Goal: Task Accomplishment & Management: Manage account settings

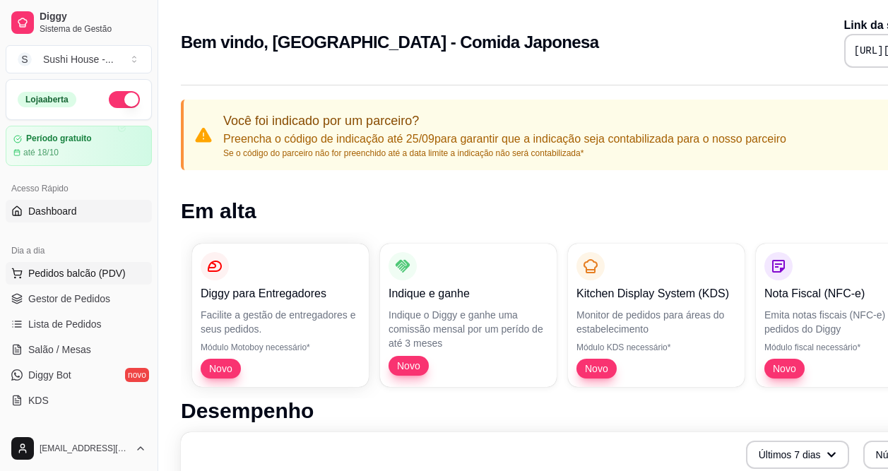
click at [70, 275] on span "Pedidos balcão (PDV)" at bounding box center [76, 273] width 97 height 14
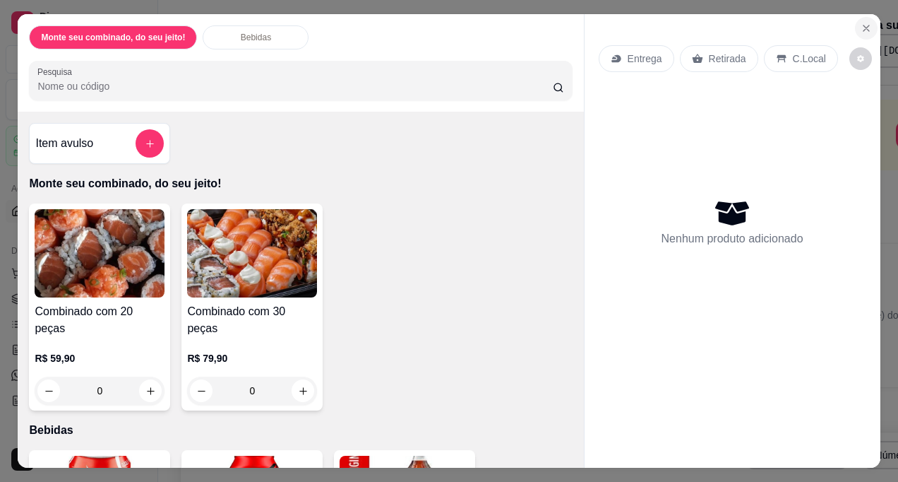
click at [861, 25] on icon "Close" at bounding box center [866, 28] width 11 height 11
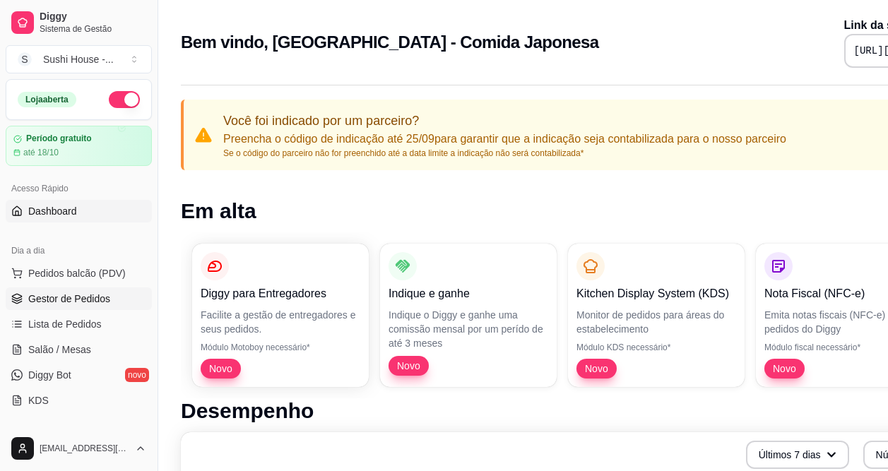
click at [90, 306] on link "Gestor de Pedidos" at bounding box center [79, 298] width 146 height 23
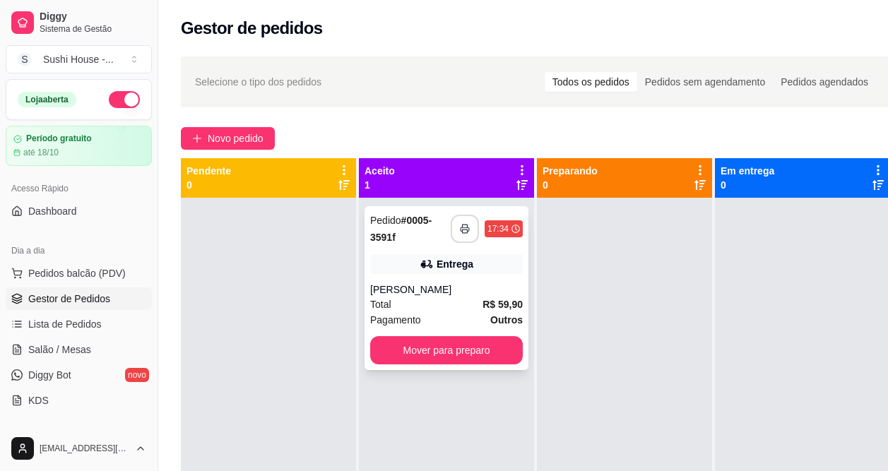
click at [472, 232] on button "button" at bounding box center [465, 229] width 28 height 28
click at [468, 233] on rect "button" at bounding box center [465, 232] width 5 height 4
click at [463, 223] on button "button" at bounding box center [465, 229] width 28 height 28
click at [458, 230] on button "button" at bounding box center [465, 229] width 28 height 28
click at [464, 230] on rect "button" at bounding box center [464, 232] width 5 height 4
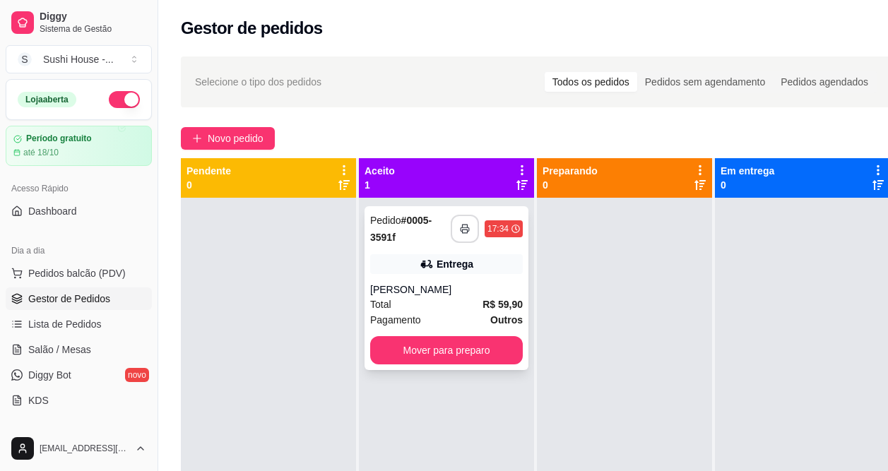
click at [463, 222] on button "button" at bounding box center [465, 229] width 28 height 28
click at [465, 232] on icon "button" at bounding box center [465, 229] width 10 height 10
click at [472, 227] on button "button" at bounding box center [465, 229] width 28 height 28
click at [467, 229] on icon "button" at bounding box center [465, 229] width 10 height 10
click at [86, 285] on ul "Pedidos balcão (PDV) Gestor de Pedidos Lista de Pedidos Salão / Mesas Diggy Bot…" at bounding box center [79, 337] width 146 height 150
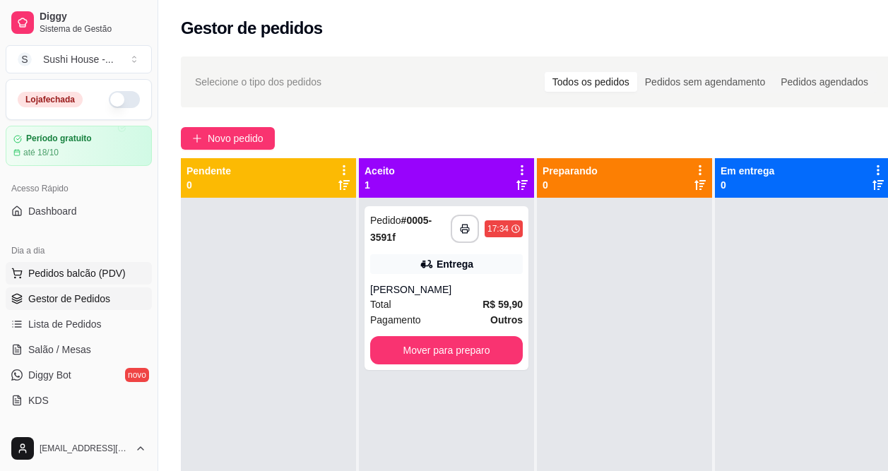
click at [86, 274] on span "Pedidos balcão (PDV)" at bounding box center [76, 273] width 97 height 14
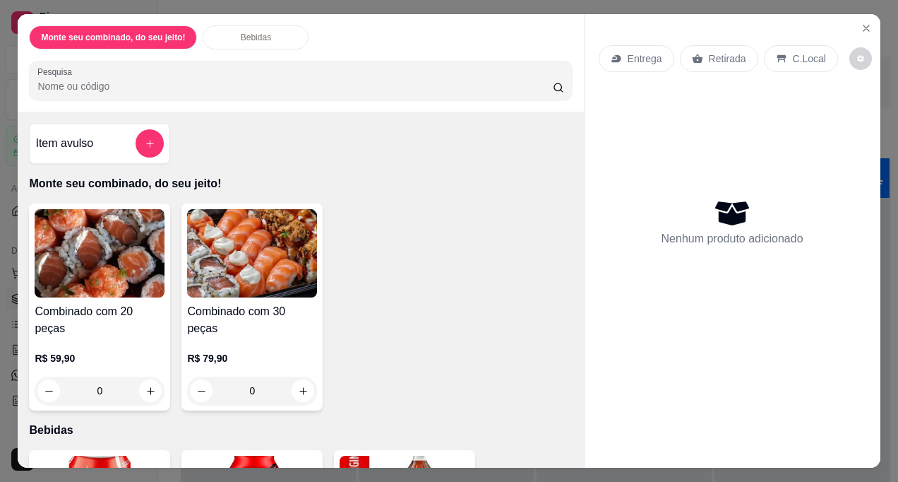
click at [145, 376] on div "0" at bounding box center [100, 390] width 130 height 28
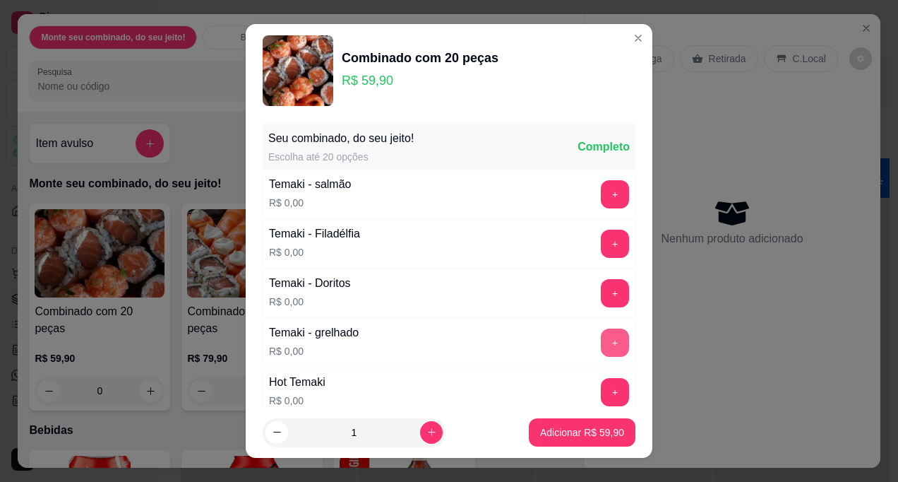
click at [601, 340] on button "+" at bounding box center [615, 342] width 28 height 28
click at [602, 340] on button "+" at bounding box center [616, 343] width 28 height 28
click at [601, 292] on button "+" at bounding box center [615, 293] width 28 height 28
click at [602, 292] on button "+" at bounding box center [616, 294] width 28 height 28
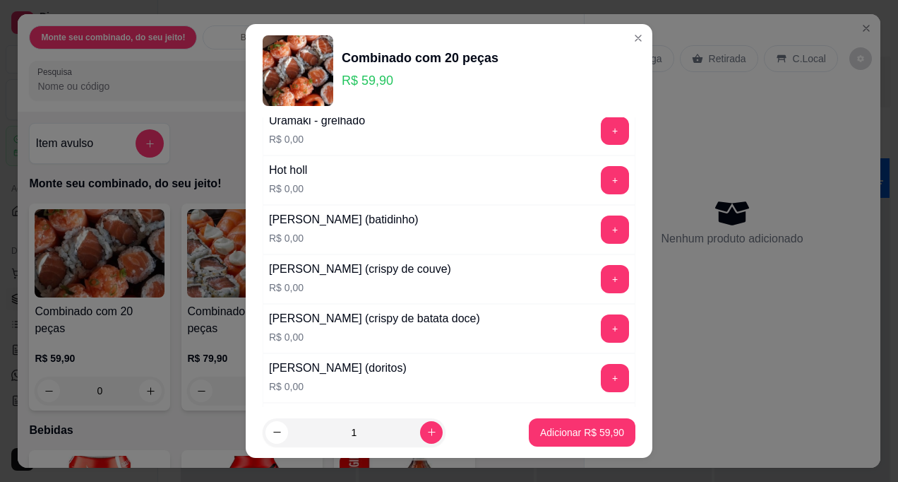
scroll to position [709, 0]
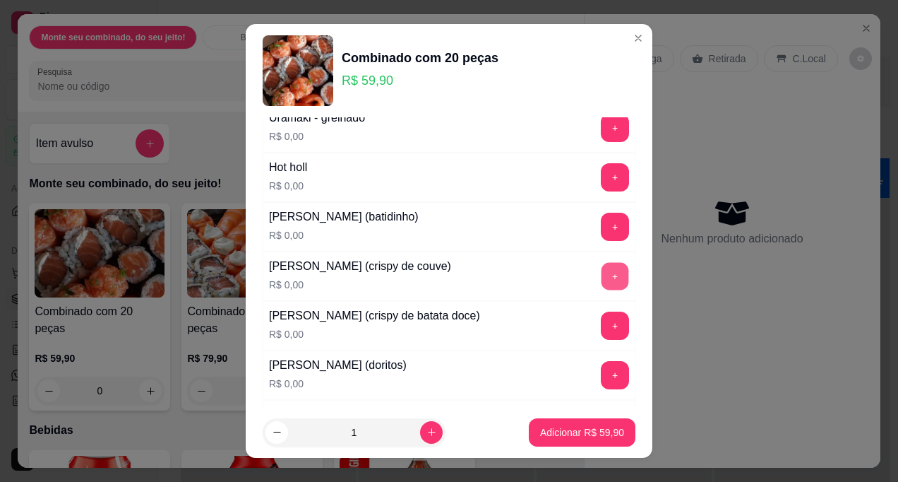
click at [602, 274] on button "+" at bounding box center [616, 277] width 28 height 28
click at [601, 274] on button "+" at bounding box center [615, 276] width 28 height 28
click at [602, 330] on button "+" at bounding box center [616, 326] width 28 height 28
click at [601, 371] on button "+" at bounding box center [615, 375] width 28 height 28
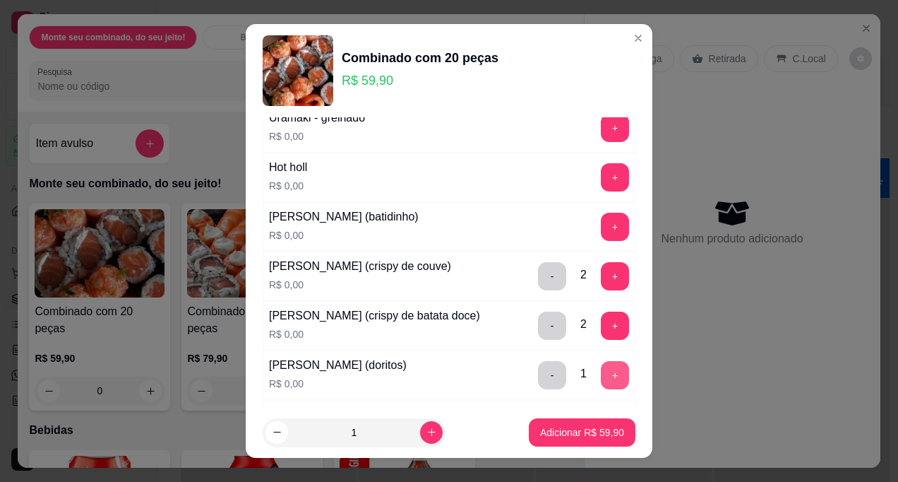
click at [601, 371] on button "+" at bounding box center [615, 375] width 28 height 28
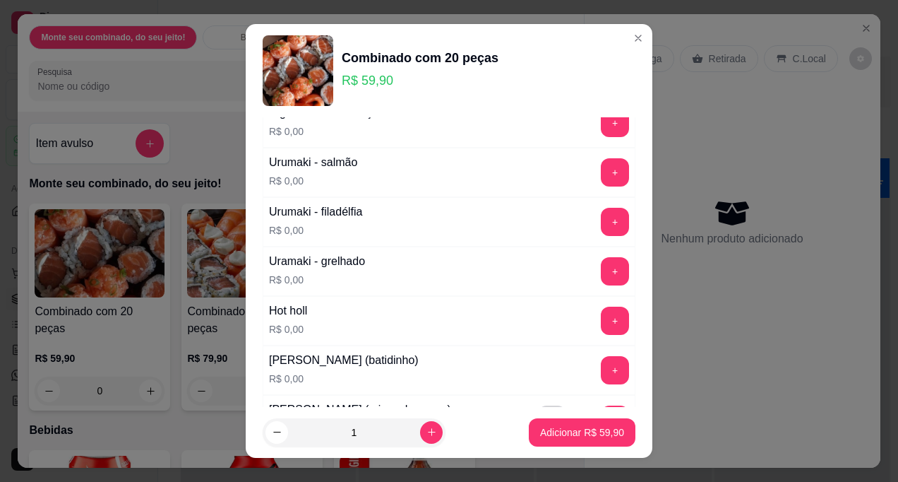
scroll to position [559, 0]
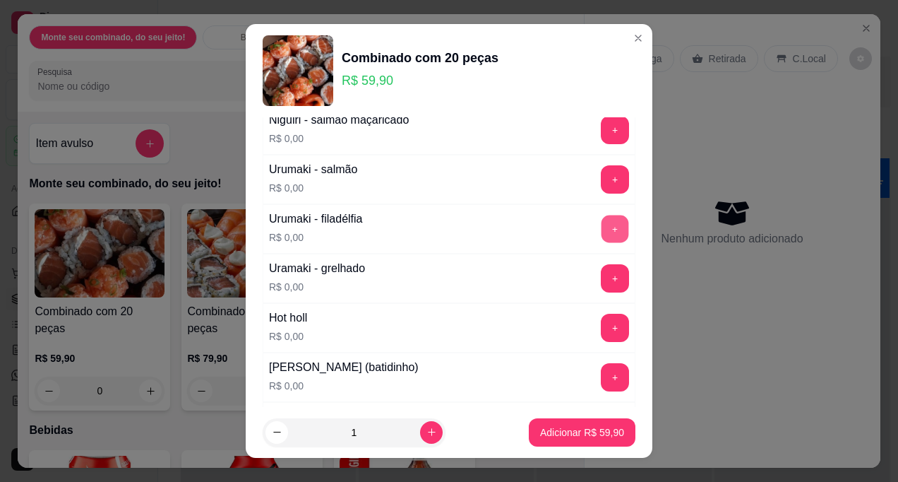
click at [602, 237] on button "+" at bounding box center [616, 229] width 28 height 28
click at [601, 237] on button "+" at bounding box center [615, 229] width 28 height 28
click at [601, 331] on button "+" at bounding box center [615, 328] width 28 height 28
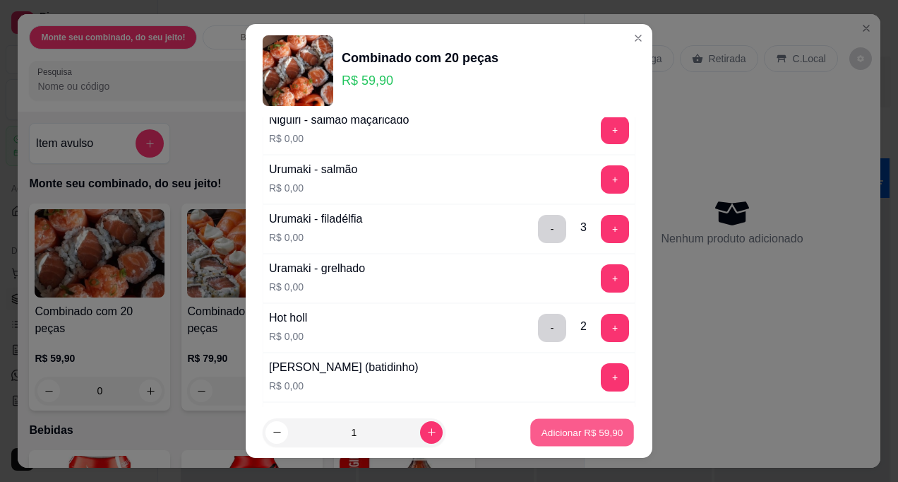
click at [577, 441] on button "Adicionar R$ 59,90" at bounding box center [582, 433] width 104 height 28
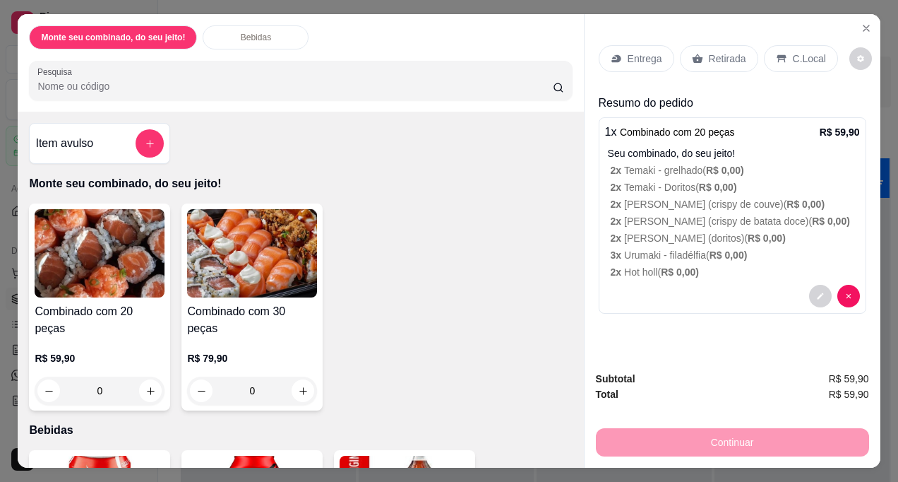
click at [628, 58] on p "Entrega" at bounding box center [645, 59] width 35 height 14
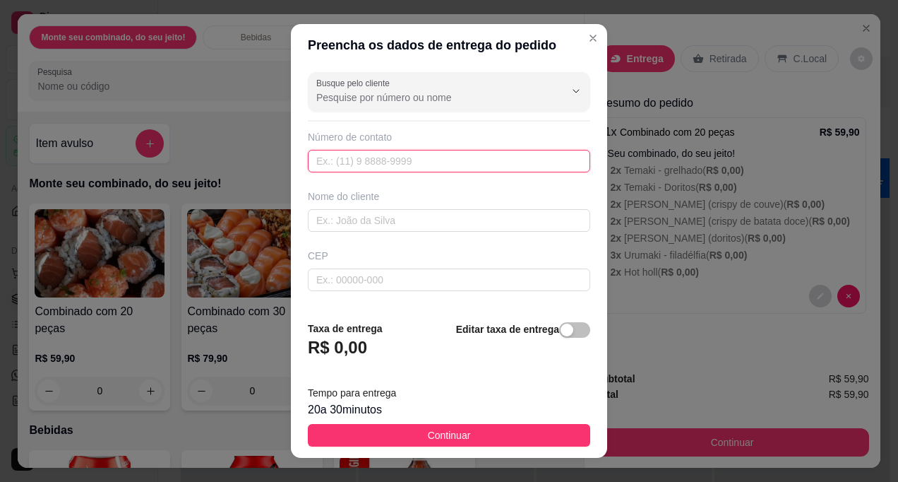
click at [480, 160] on input "text" at bounding box center [449, 161] width 283 height 23
click at [458, 233] on div "Busque pelo cliente Número de contato Nome do cliente CEP Rua/[GEOGRAPHIC_DATA]" at bounding box center [449, 187] width 316 height 243
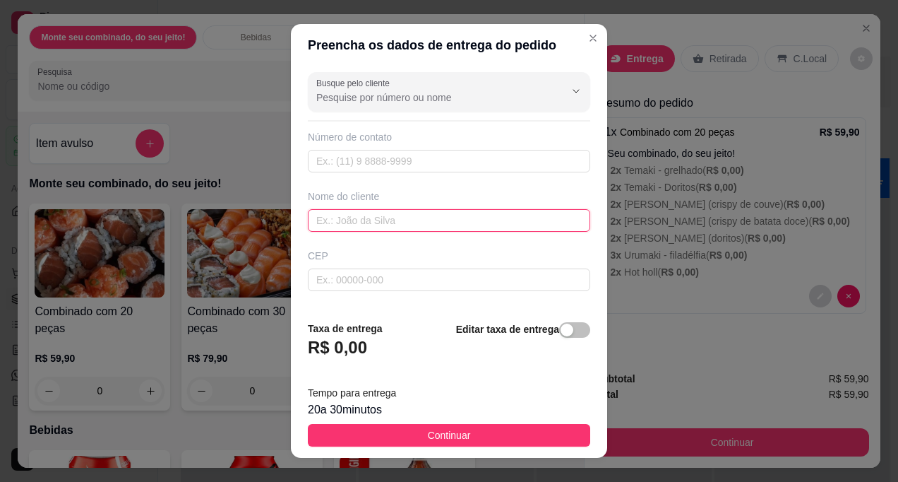
click at [458, 222] on input "text" at bounding box center [449, 220] width 283 height 23
type input "Rafael - MARKETING"
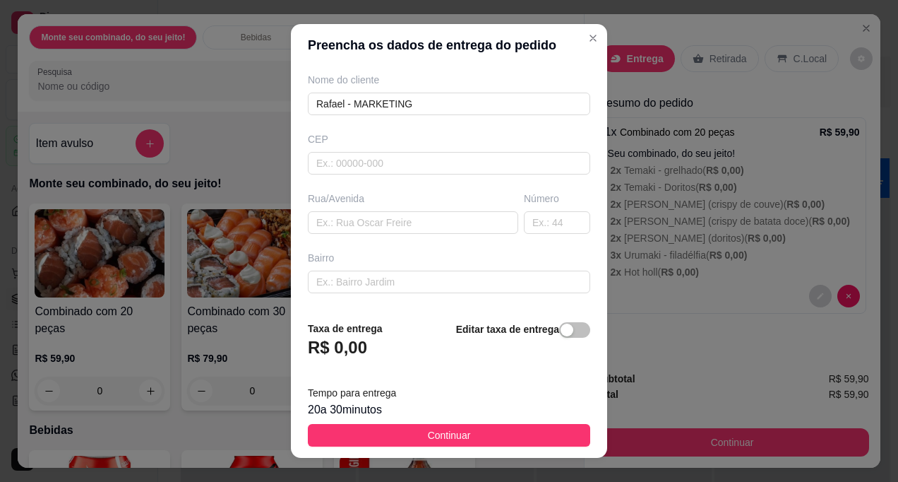
scroll to position [131, 0]
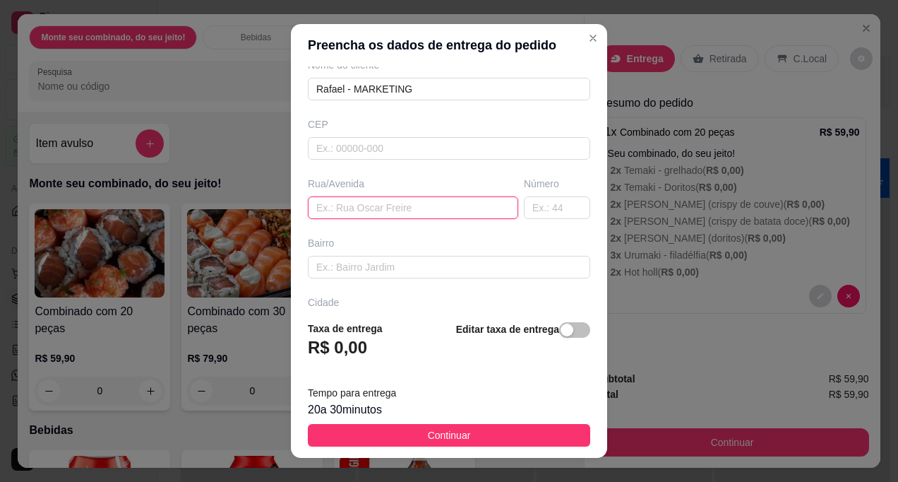
click at [412, 207] on input "text" at bounding box center [413, 207] width 210 height 23
type input "Rua Dr. [PERSON_NAME]"
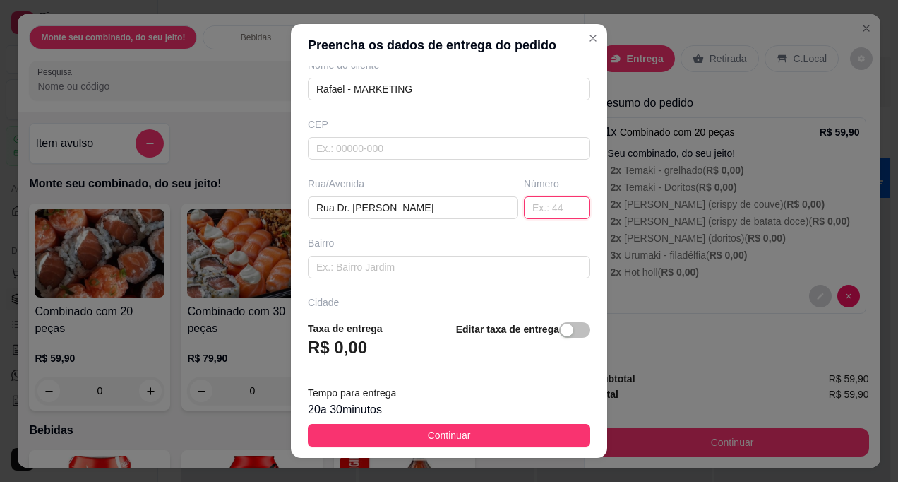
click at [537, 212] on input "text" at bounding box center [557, 207] width 66 height 23
type input "529"
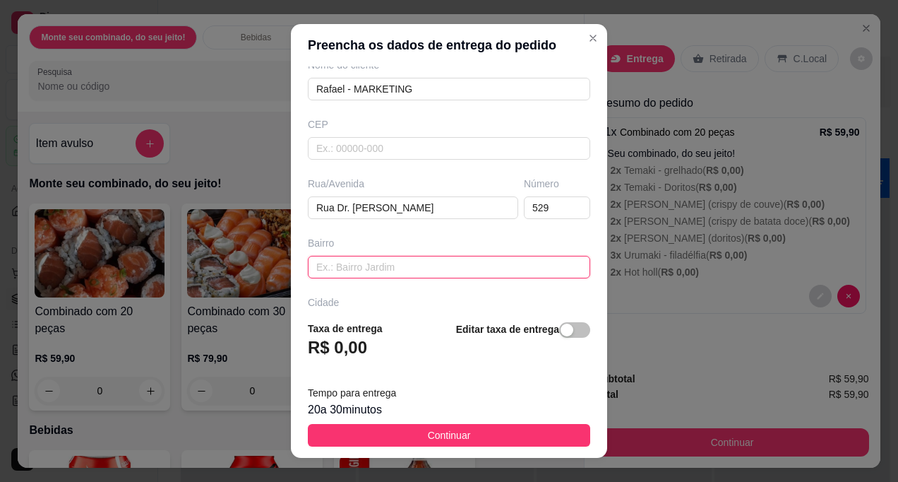
click at [489, 269] on input "text" at bounding box center [449, 267] width 283 height 23
type input "[GEOGRAPHIC_DATA]"
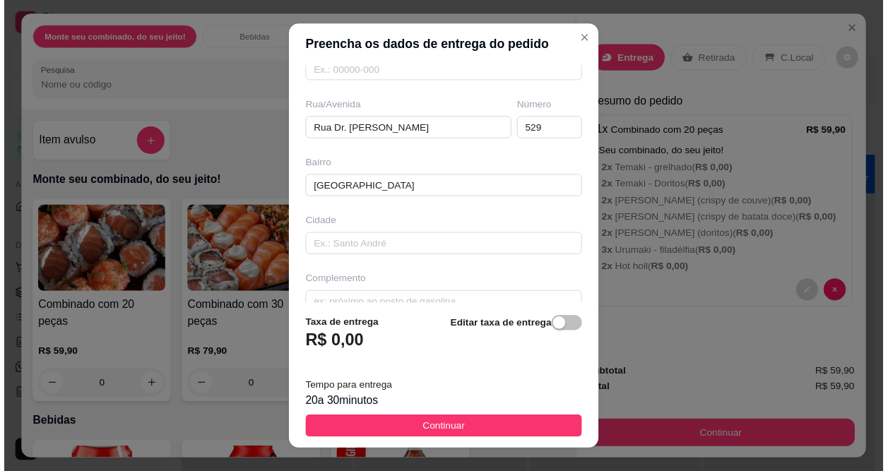
scroll to position [233, 0]
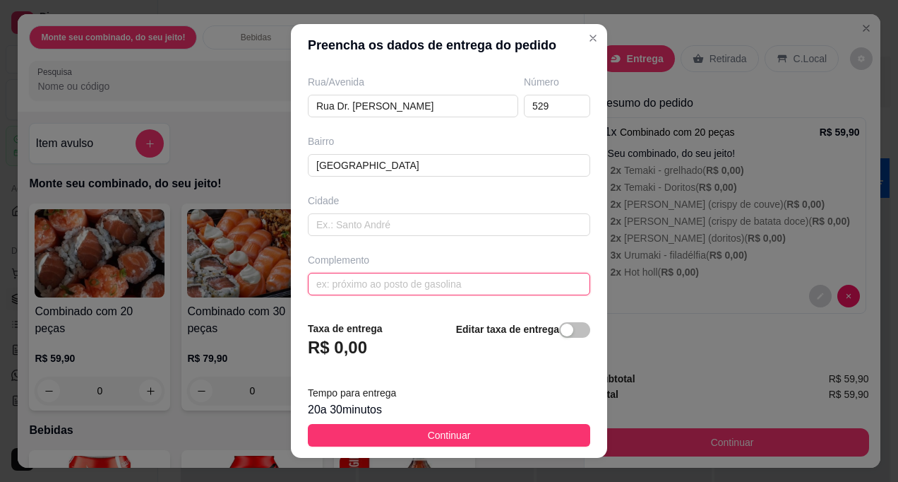
click at [530, 293] on input "text" at bounding box center [449, 284] width 283 height 23
type input "Próximo á APAE"
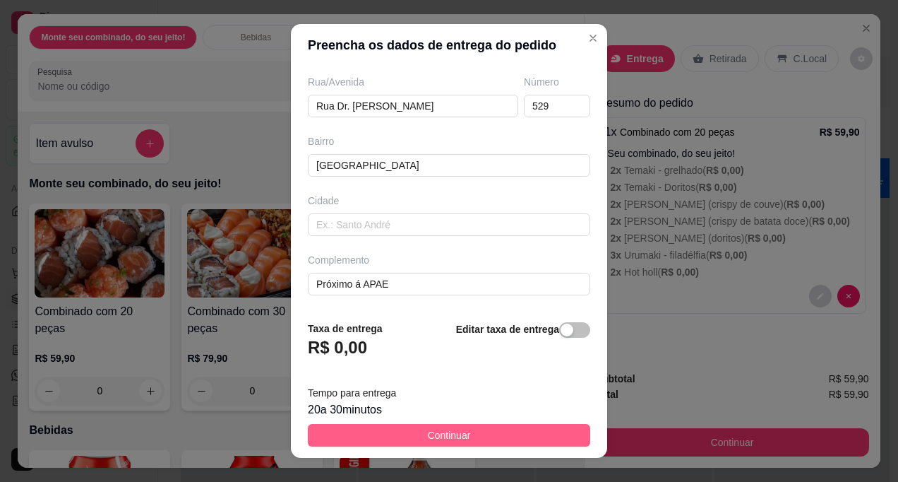
click at [493, 434] on button "Continuar" at bounding box center [449, 435] width 283 height 23
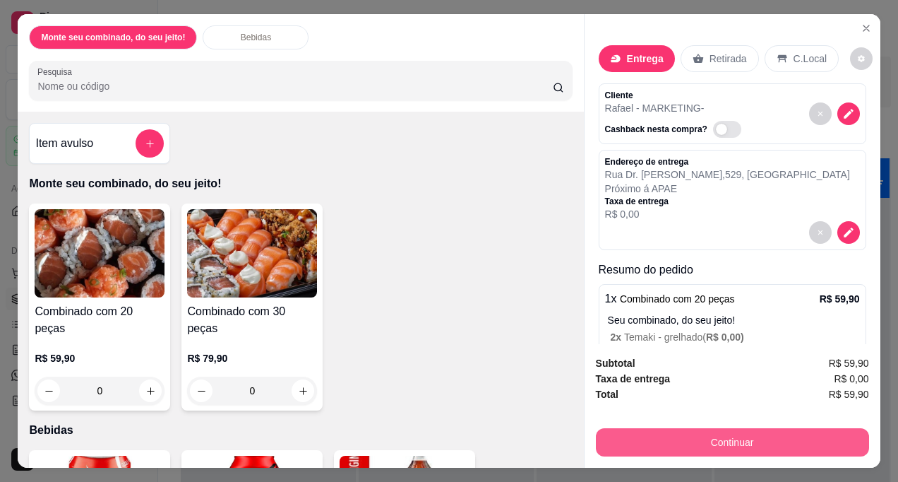
click at [783, 438] on button "Continuar" at bounding box center [732, 442] width 273 height 28
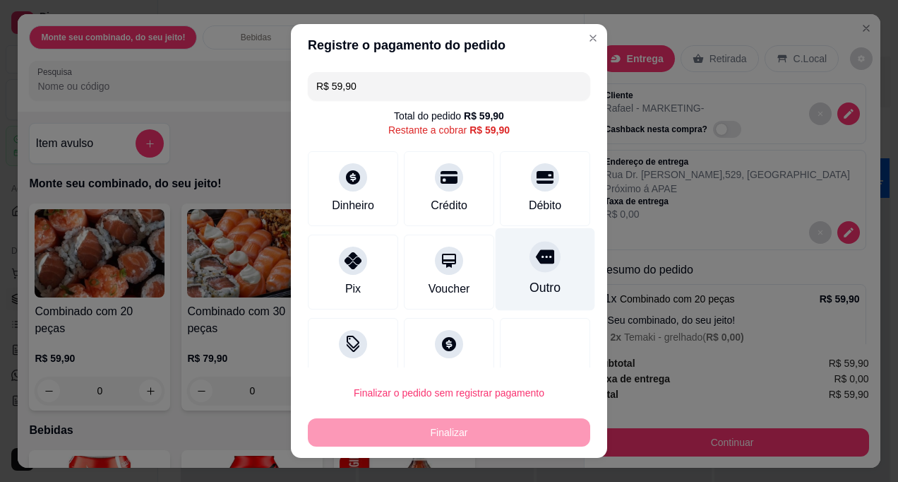
click at [536, 250] on icon at bounding box center [545, 257] width 18 height 14
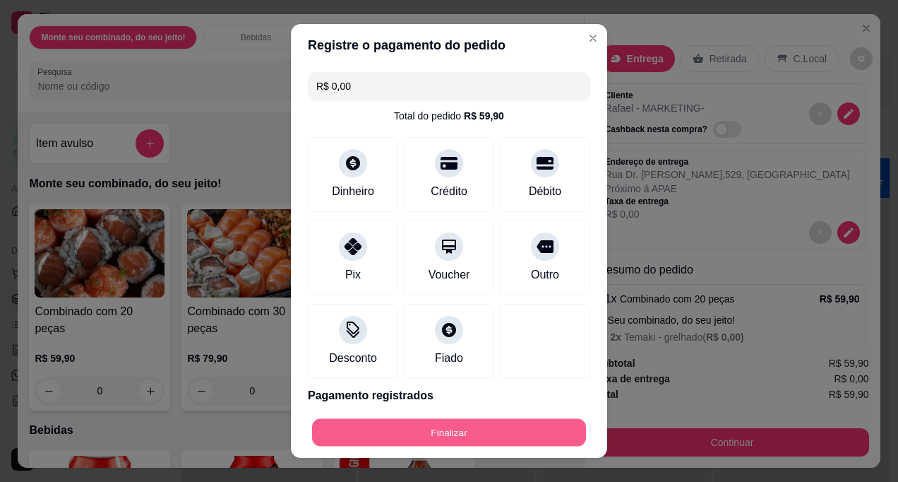
click at [454, 432] on button "Finalizar" at bounding box center [449, 433] width 274 height 28
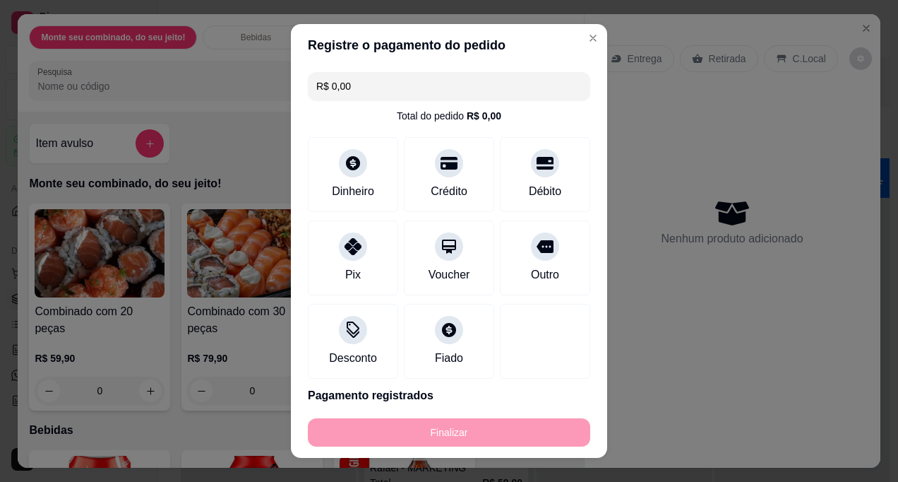
type input "-R$ 59,90"
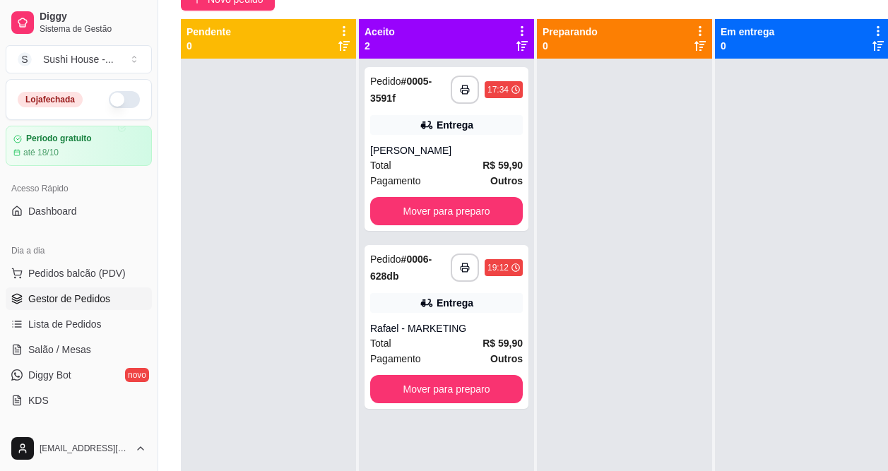
scroll to position [152, 0]
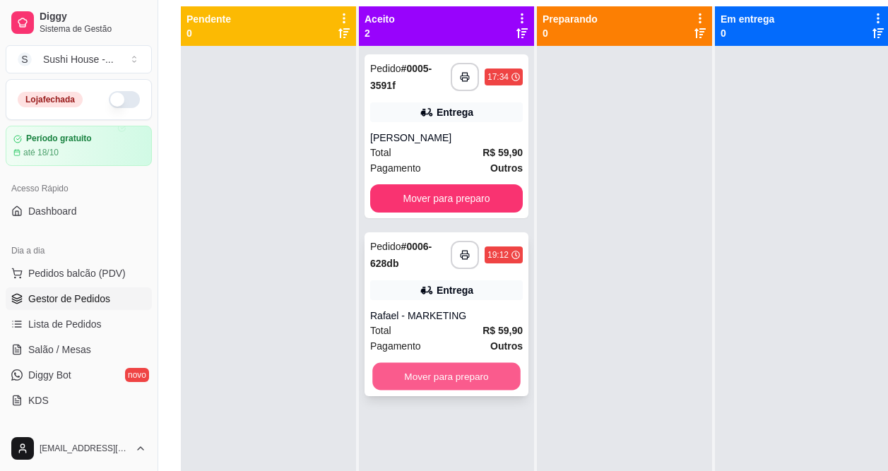
click at [429, 364] on button "Mover para preparo" at bounding box center [446, 377] width 148 height 28
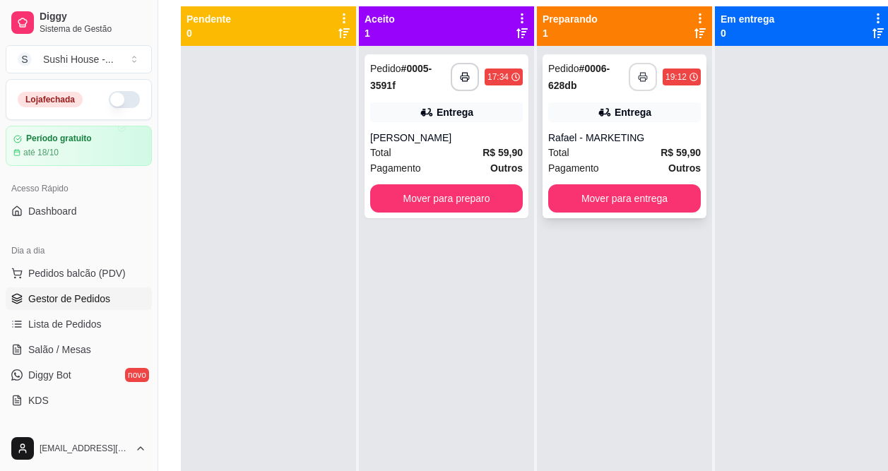
click at [650, 81] on button "button" at bounding box center [643, 77] width 28 height 28
click at [643, 74] on icon "button" at bounding box center [643, 77] width 10 height 10
click at [644, 71] on button "button" at bounding box center [643, 77] width 28 height 28
click at [626, 144] on div "Rafael - MARKETING" at bounding box center [624, 138] width 153 height 14
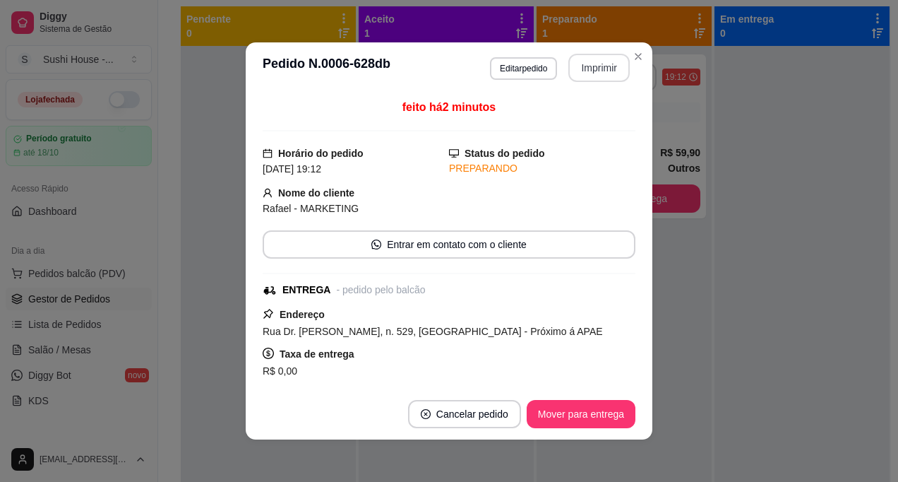
click at [599, 61] on button "Imprimir" at bounding box center [599, 68] width 61 height 28
click at [598, 64] on button "Imprimir" at bounding box center [599, 68] width 61 height 28
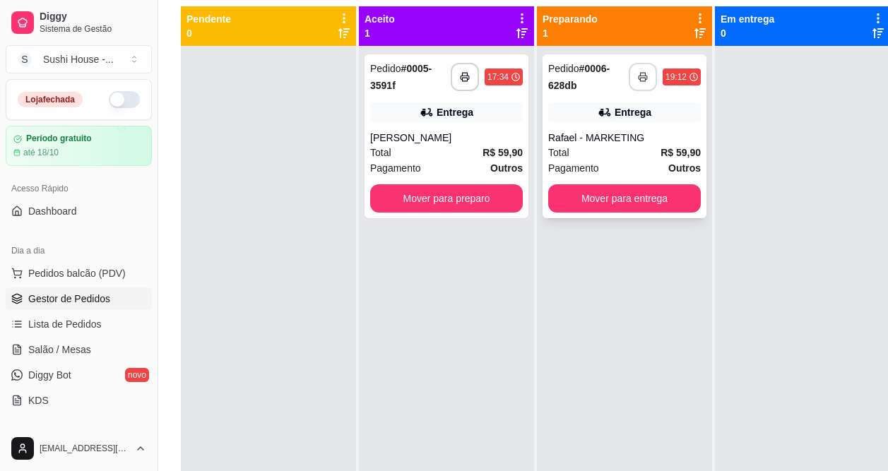
click at [637, 73] on button "button" at bounding box center [643, 77] width 28 height 28
click at [756, 325] on div at bounding box center [802, 281] width 175 height 471
